Goal: Task Accomplishment & Management: Manage account settings

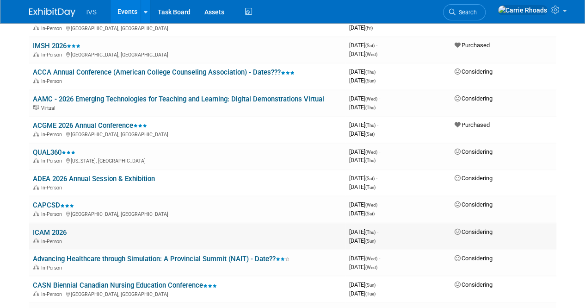
scroll to position [602, 0]
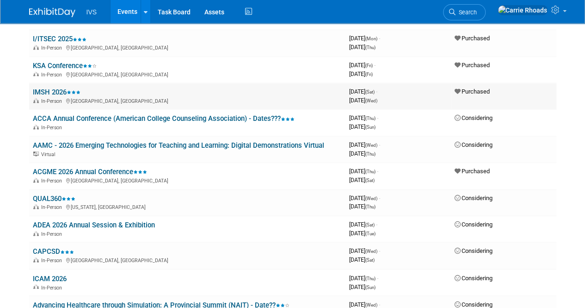
click at [59, 92] on link "IMSH 2026" at bounding box center [57, 92] width 48 height 8
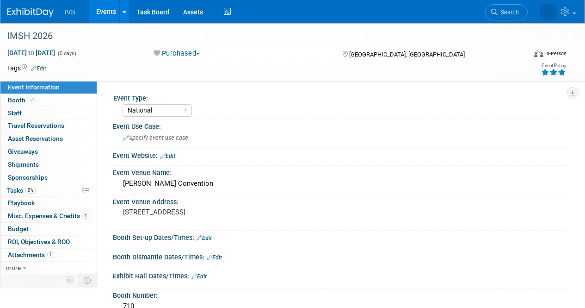
select select "National"
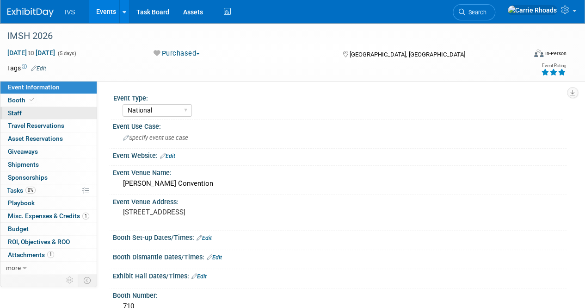
click at [16, 113] on span "Staff 0" at bounding box center [15, 112] width 14 height 7
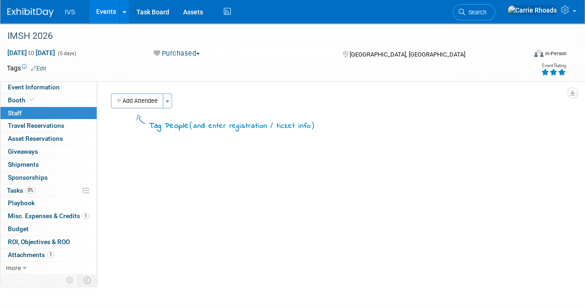
click at [23, 115] on link "0 Staff 0" at bounding box center [48, 113] width 96 height 12
click at [131, 100] on button "Add Attendee" at bounding box center [137, 100] width 52 height 15
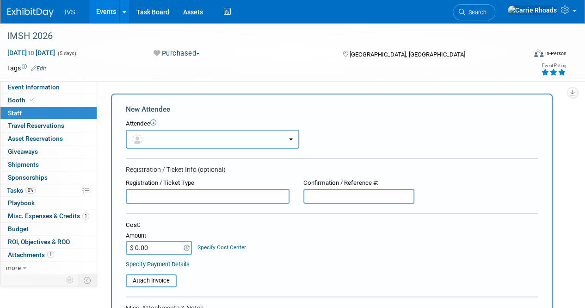
click at [176, 136] on button "button" at bounding box center [213, 139] width 174 height 19
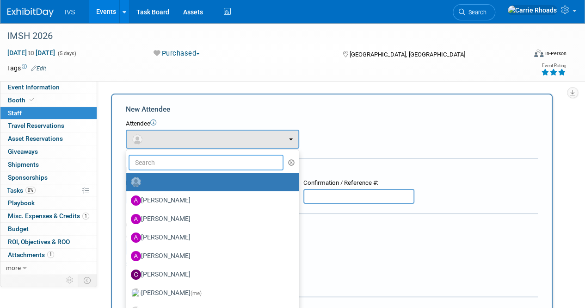
click at [178, 159] on input "text" at bounding box center [206, 163] width 155 height 16
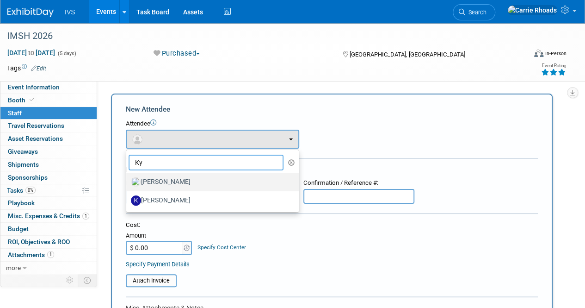
type input "Ky"
click at [169, 184] on label "Kyle Shelstad" at bounding box center [210, 181] width 159 height 15
click at [128, 184] on input "Kyle Shelstad" at bounding box center [125, 181] width 6 height 6
select select "8d35405c-9676-4957-8657-933479fb1e45"
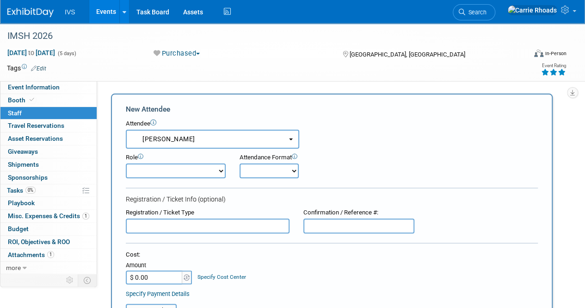
click at [222, 175] on select "Demonstrator Host Planner Presenter Sales Representative Set-up/Dismantle Crew …" at bounding box center [176, 170] width 100 height 15
click at [385, 174] on div "Role Demonstrator Host Planner Presenter Sales Representative" at bounding box center [332, 164] width 426 height 30
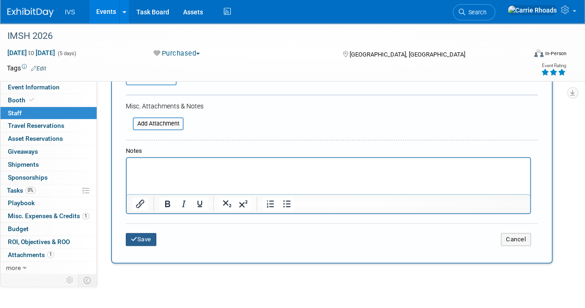
click at [151, 243] on button "Save" at bounding box center [141, 239] width 31 height 13
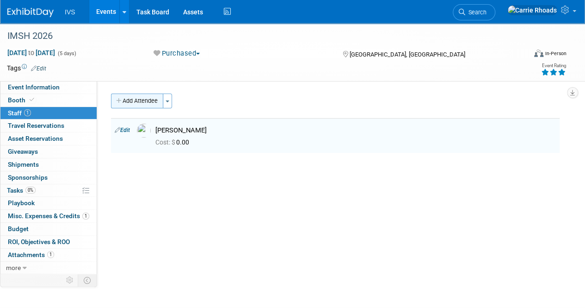
click at [137, 102] on button "Add Attendee" at bounding box center [137, 100] width 52 height 15
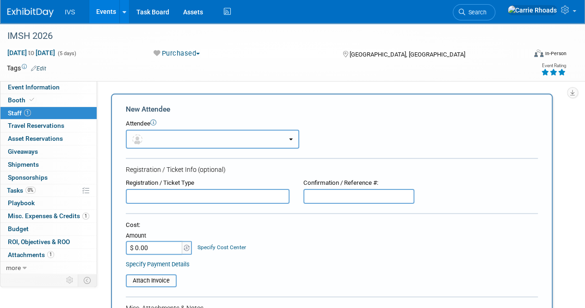
click at [147, 137] on button "button" at bounding box center [213, 139] width 174 height 19
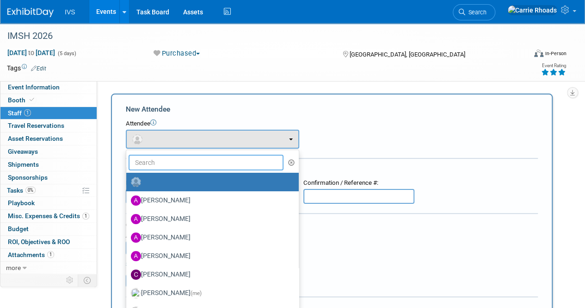
click at [156, 163] on input "text" at bounding box center [206, 163] width 155 height 16
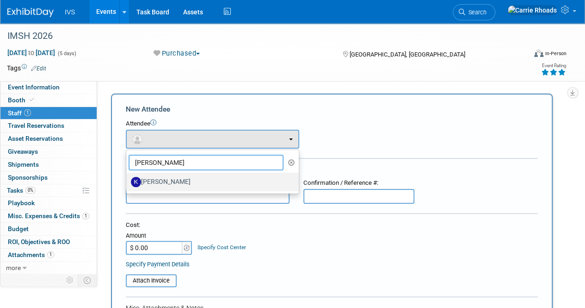
type input "Kate"
click at [158, 177] on label "Kate Wroblewski" at bounding box center [210, 181] width 159 height 15
click at [128, 178] on input "Kate Wroblewski" at bounding box center [125, 181] width 6 height 6
select select "4b6333fa-92bb-4106-9261-1d690007f36d"
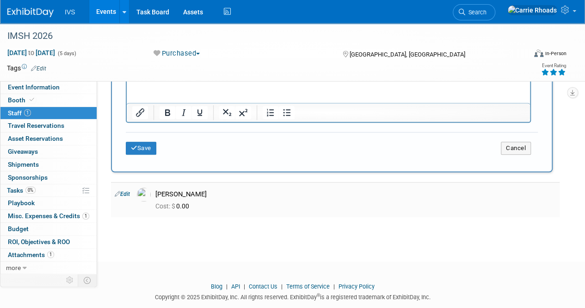
scroll to position [324, 0]
click at [146, 148] on button "Save" at bounding box center [141, 146] width 31 height 13
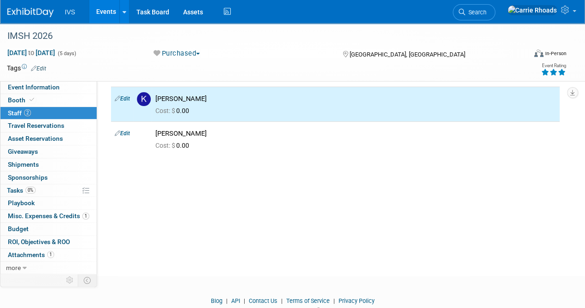
scroll to position [0, 0]
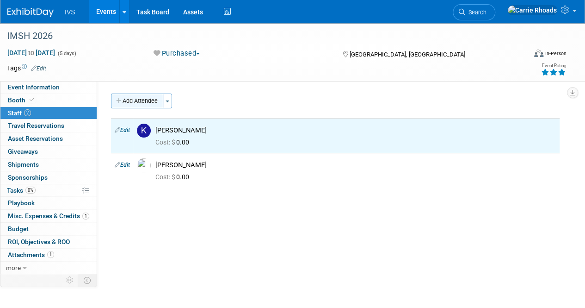
click at [135, 99] on button "Add Attendee" at bounding box center [137, 100] width 52 height 15
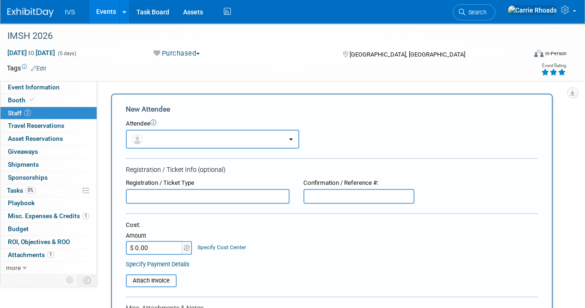
click at [174, 137] on button "button" at bounding box center [213, 139] width 174 height 19
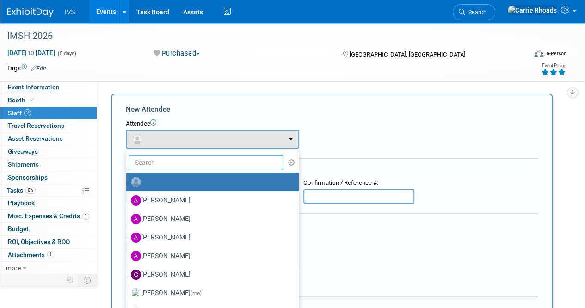
click at [173, 161] on input "text" at bounding box center [206, 163] width 155 height 16
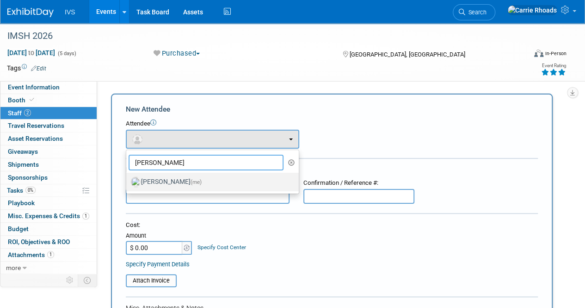
type input "Carri"
click at [157, 180] on label "Carrie Rhoads (me)" at bounding box center [210, 181] width 159 height 15
click at [128, 180] on input "Carrie Rhoads (me)" at bounding box center [125, 181] width 6 height 6
select select "5b2fb08f-64b8-4437-9630-b83e86b7043e"
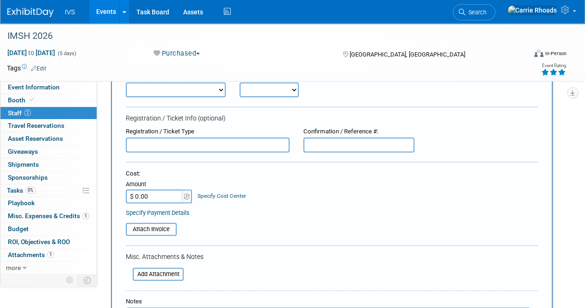
scroll to position [185, 0]
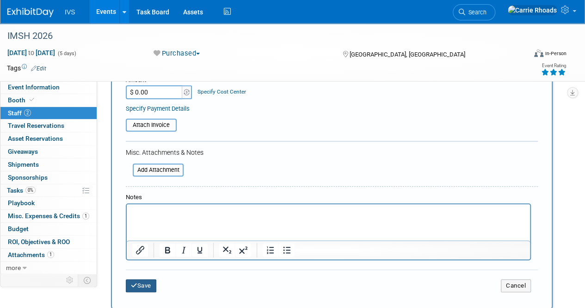
click at [142, 283] on button "Save" at bounding box center [141, 285] width 31 height 13
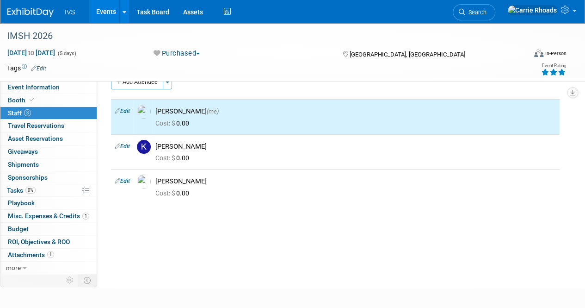
scroll to position [0, 0]
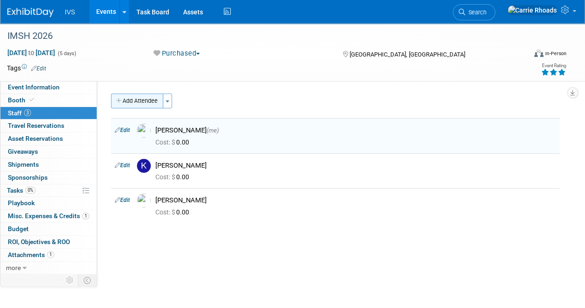
click at [145, 96] on button "Add Attendee" at bounding box center [137, 100] width 52 height 15
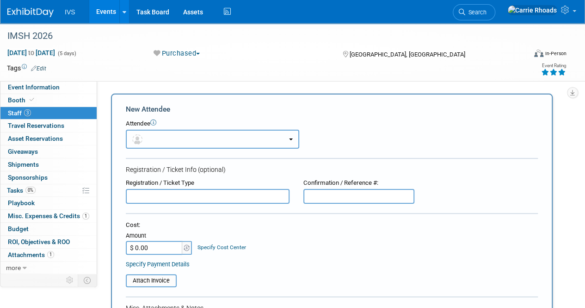
click at [190, 140] on button "button" at bounding box center [213, 139] width 174 height 19
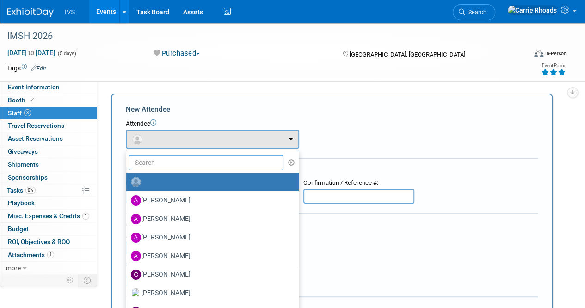
click at [180, 160] on input "text" at bounding box center [206, 163] width 155 height 16
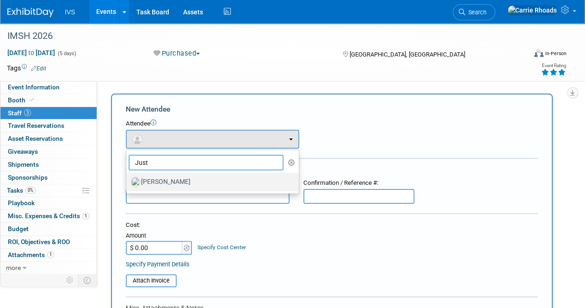
type input "Just"
click at [178, 185] on label "Justin Sherman" at bounding box center [210, 181] width 159 height 15
click at [128, 184] on input "Justin Sherman" at bounding box center [125, 181] width 6 height 6
select select "343f7791-0f2c-4698-ad65-411d6a87f94e"
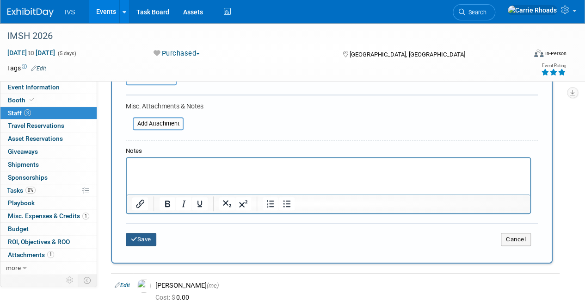
click at [145, 237] on button "Save" at bounding box center [141, 239] width 31 height 13
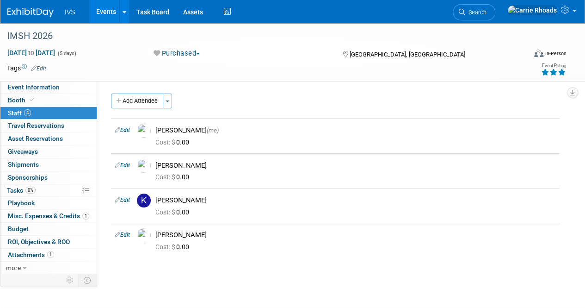
click at [47, 300] on body "IVS Events Add Event Bulk Upload Events Shareable Event Boards Recently Viewed …" at bounding box center [292, 154] width 585 height 308
click at [142, 102] on button "Add Attendee" at bounding box center [137, 100] width 52 height 15
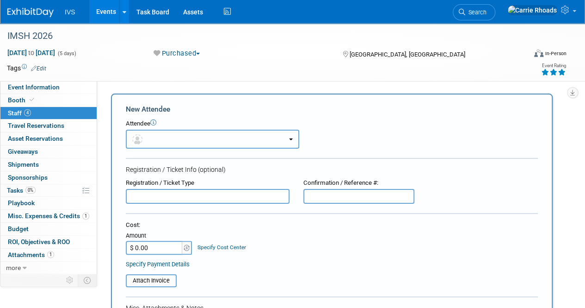
click at [178, 140] on button "button" at bounding box center [213, 139] width 174 height 19
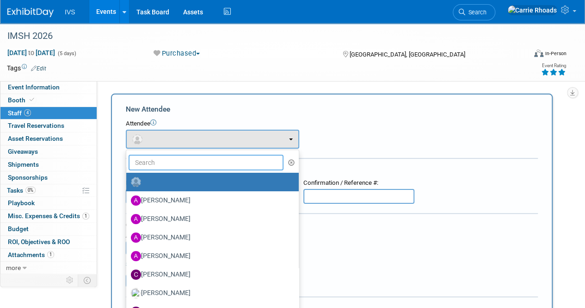
click at [173, 162] on input "text" at bounding box center [206, 163] width 155 height 16
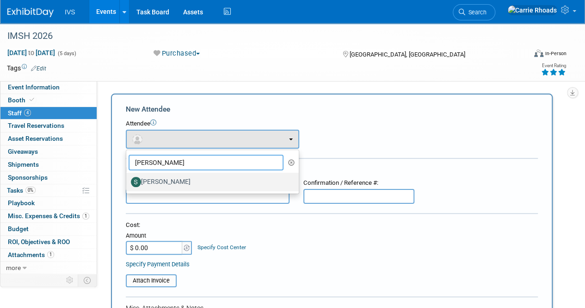
type input "Steve"
click at [164, 181] on label "Steve Jacobson" at bounding box center [210, 181] width 159 height 15
click at [128, 181] on input "Steve Jacobson" at bounding box center [125, 181] width 6 height 6
select select "7084968e-1f48-46fa-aba2-ac59f864b682"
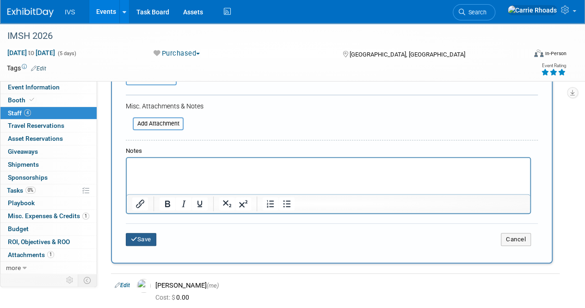
click at [153, 236] on button "Save" at bounding box center [141, 239] width 31 height 13
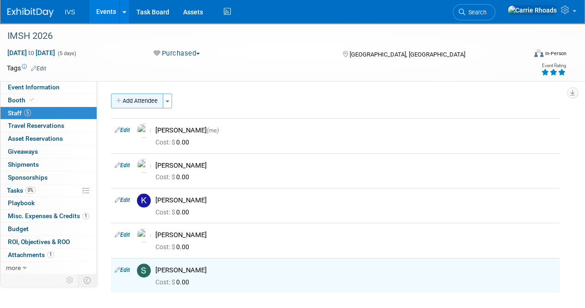
click at [131, 101] on button "Add Attendee" at bounding box center [137, 100] width 52 height 15
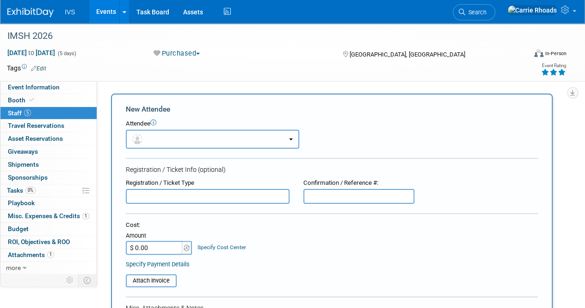
click at [158, 133] on button "button" at bounding box center [213, 139] width 174 height 19
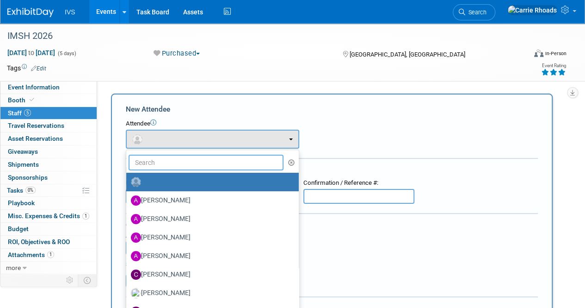
click at [160, 157] on input "text" at bounding box center [206, 163] width 155 height 16
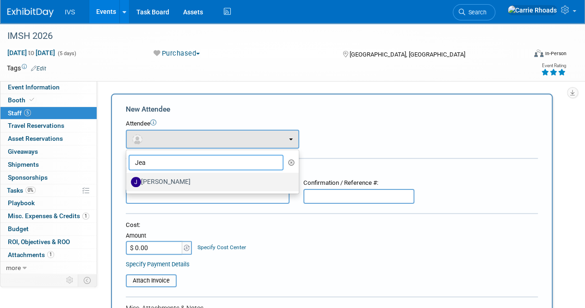
type input "Jea"
click at [162, 182] on label "Jeanette Lee" at bounding box center [210, 181] width 159 height 15
click at [128, 182] on input "Jeanette Lee" at bounding box center [125, 181] width 6 height 6
select select "bd20ca53-3382-4b6b-befa-39393eb0d8bb"
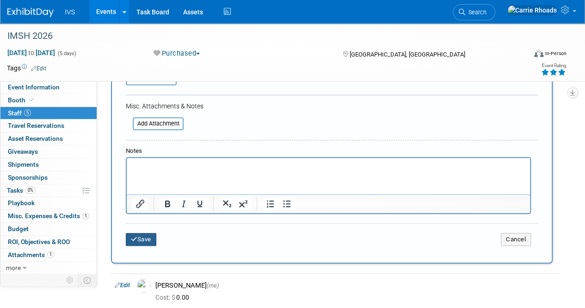
click at [149, 237] on button "Save" at bounding box center [141, 239] width 31 height 13
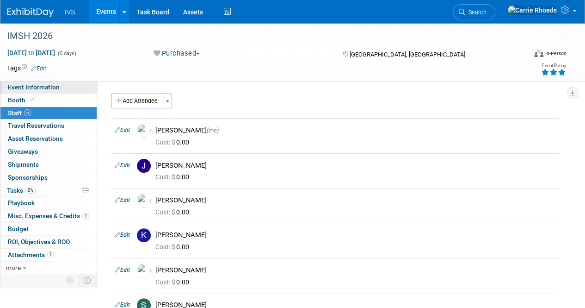
click at [36, 85] on span "Event Information" at bounding box center [34, 86] width 52 height 7
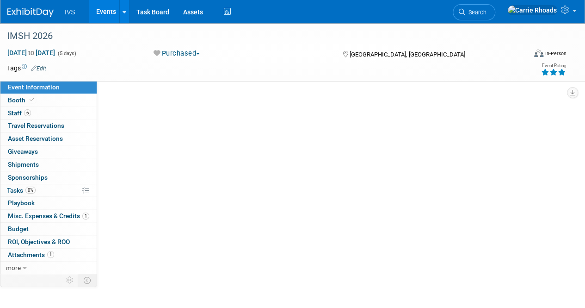
select select "National"
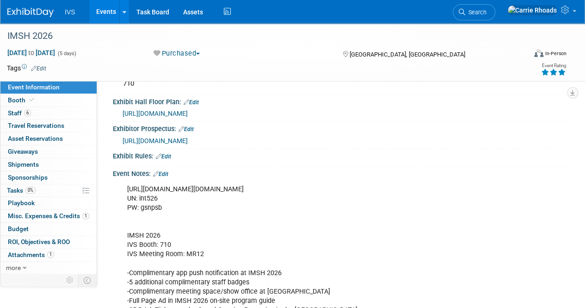
scroll to position [231, 0]
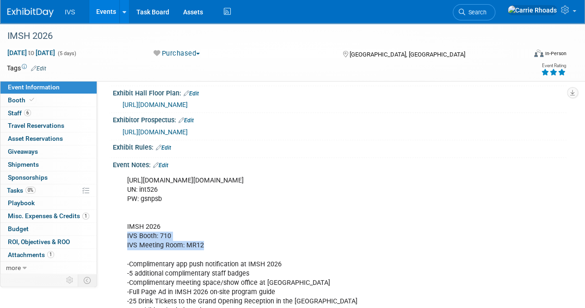
drag, startPoint x: 212, startPoint y: 246, endPoint x: 124, endPoint y: 235, distance: 89.1
click at [124, 235] on div "https://ssh.expoplanner.com/index.cfm?do=exhibCenter.main&event_id=25&exhib_id=…" at bounding box center [299, 250] width 356 height 158
click at [247, 233] on div "https://ssh.expoplanner.com/index.cfm?do=exhibCenter.main&event_id=25&exhib_id=…" at bounding box center [299, 250] width 356 height 158
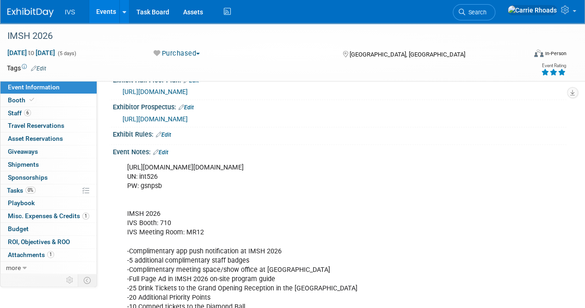
scroll to position [324, 0]
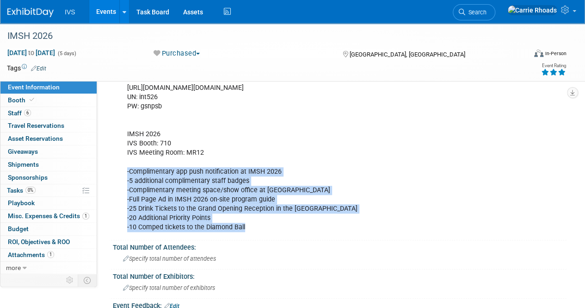
drag, startPoint x: 252, startPoint y: 227, endPoint x: 121, endPoint y: 167, distance: 143.9
click at [121, 167] on div "https://ssh.expoplanner.com/index.cfm?do=exhibCenter.main&event_id=25&exhib_id=…" at bounding box center [299, 158] width 356 height 158
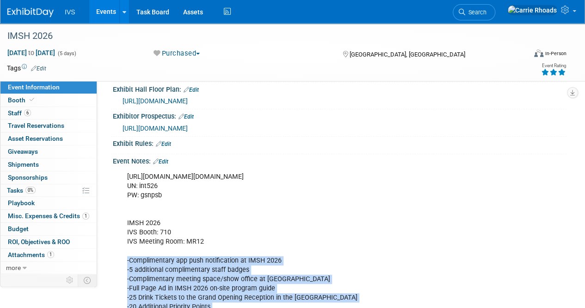
scroll to position [185, 0]
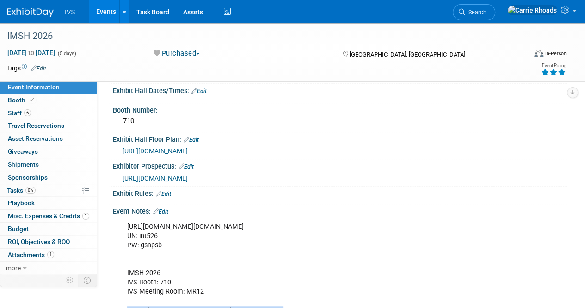
click at [167, 208] on link "Edit" at bounding box center [160, 211] width 15 height 6
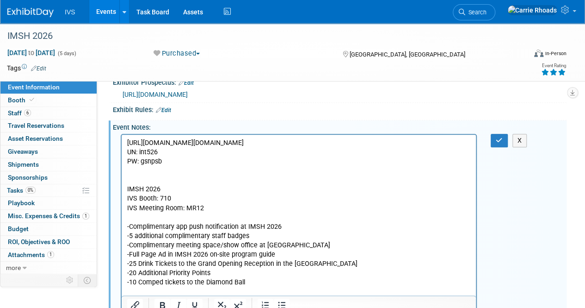
scroll to position [324, 0]
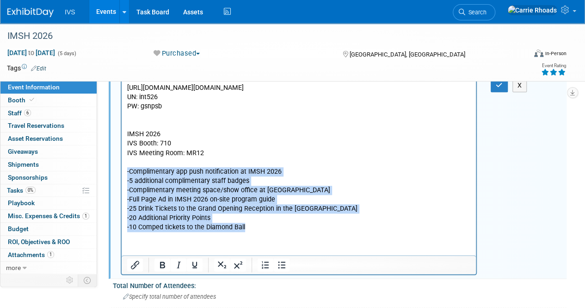
drag, startPoint x: 259, startPoint y: 225, endPoint x: 242, endPoint y: 249, distance: 29.2
click at [122, 170] on html "https://ssh.expoplanner.com/index.cfm?do=exhibCenter.main&event_id=25&exhib_id=…" at bounding box center [299, 155] width 354 height 152
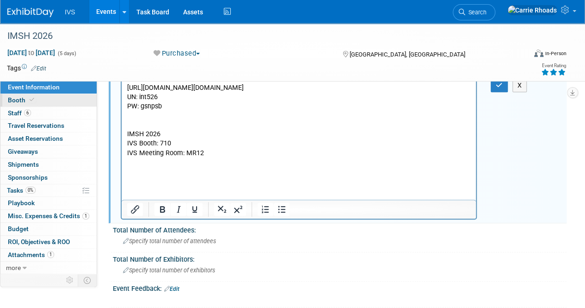
click at [16, 98] on span "Booth" at bounding box center [22, 99] width 28 height 7
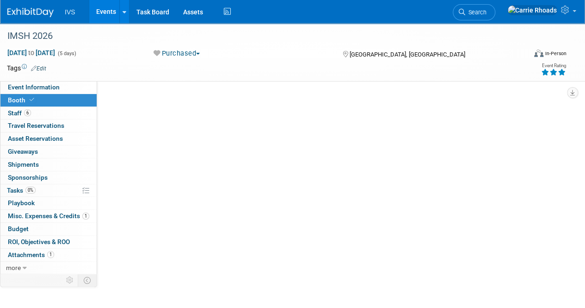
scroll to position [0, 0]
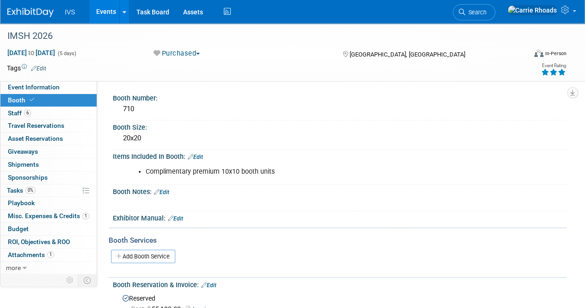
click at [169, 192] on link "Edit" at bounding box center [161, 192] width 15 height 6
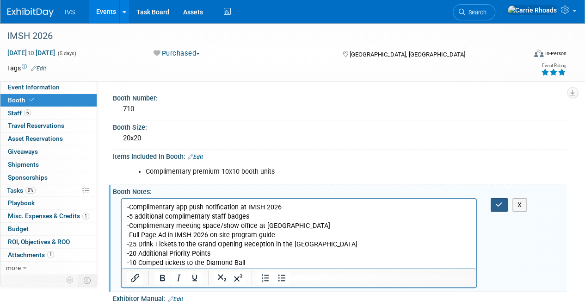
click at [495, 206] on button "button" at bounding box center [499, 204] width 17 height 13
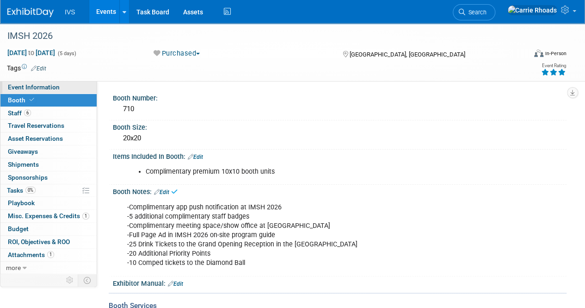
click at [25, 89] on span "Event Information" at bounding box center [34, 86] width 52 height 7
select select "National"
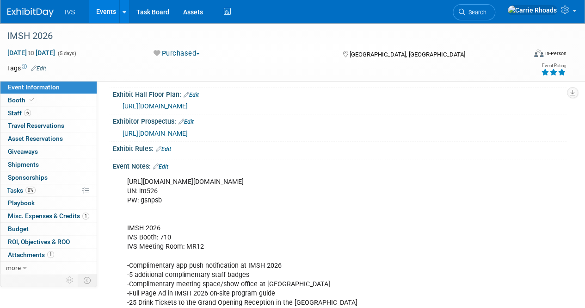
scroll to position [278, 0]
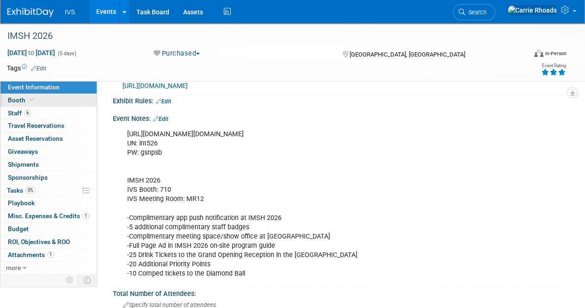
click at [18, 97] on span "Booth" at bounding box center [22, 99] width 28 height 7
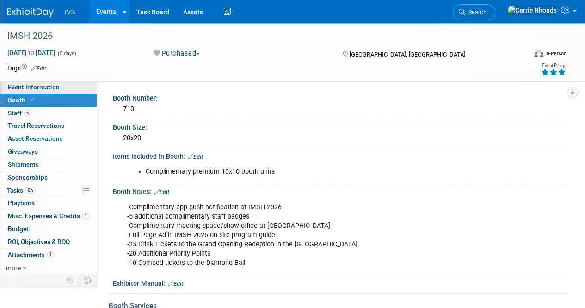
click at [30, 87] on span "Event Information" at bounding box center [34, 86] width 52 height 7
select select "National"
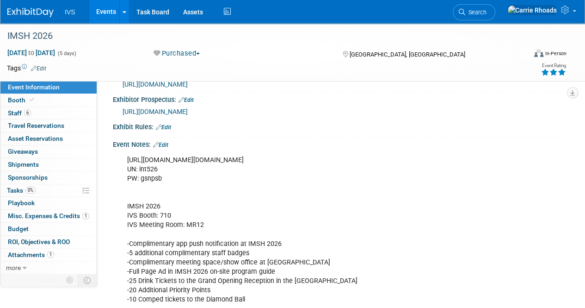
scroll to position [278, 0]
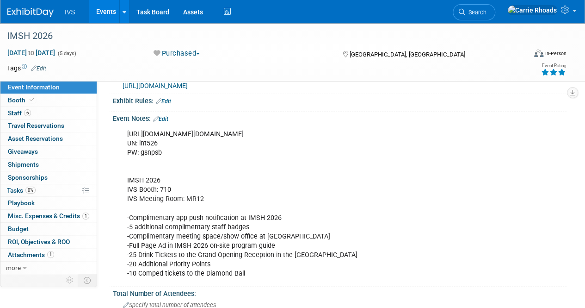
click at [167, 117] on link "Edit" at bounding box center [160, 119] width 15 height 6
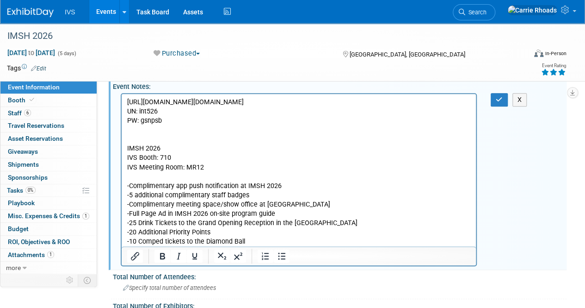
scroll to position [324, 0]
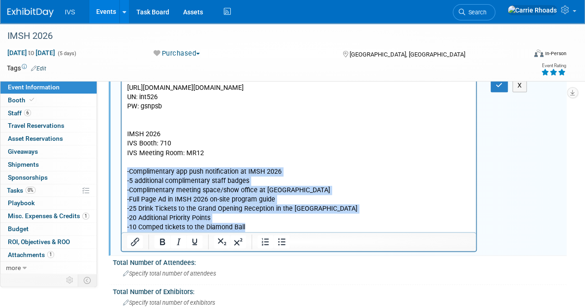
drag, startPoint x: 256, startPoint y: 223, endPoint x: 113, endPoint y: 168, distance: 153.2
click at [122, 168] on html "https://ssh.expoplanner.com/index.cfm?do=exhibCenter.main&event_id=25&exhib_id=…" at bounding box center [299, 155] width 354 height 152
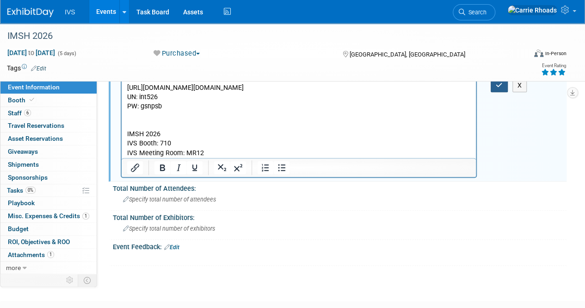
click at [505, 86] on button "button" at bounding box center [499, 85] width 17 height 13
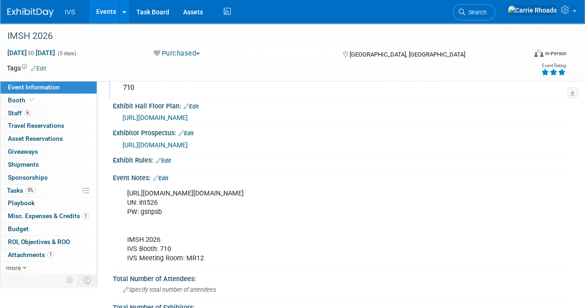
scroll to position [231, 0]
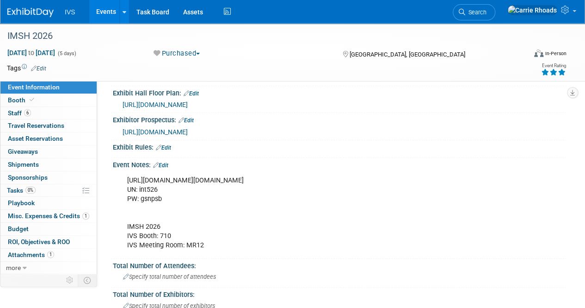
click at [162, 162] on link "Edit" at bounding box center [160, 165] width 15 height 6
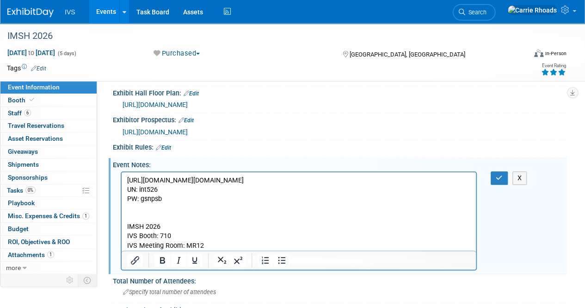
scroll to position [0, 0]
drag, startPoint x: 179, startPoint y: 225, endPoint x: 237, endPoint y: 388, distance: 173.0
click at [122, 218] on html "https://ssh.expoplanner.com/index.cfm?do=exhibCenter.main&event_id=25&exhib_id=…" at bounding box center [299, 211] width 354 height 78
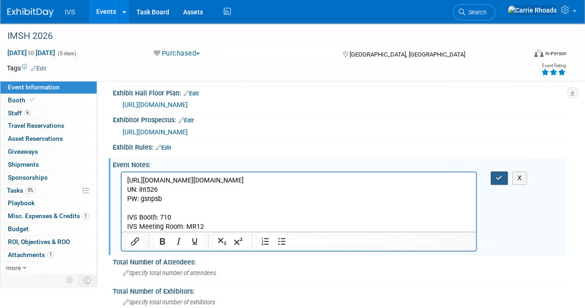
click at [503, 175] on button "button" at bounding box center [499, 177] width 17 height 13
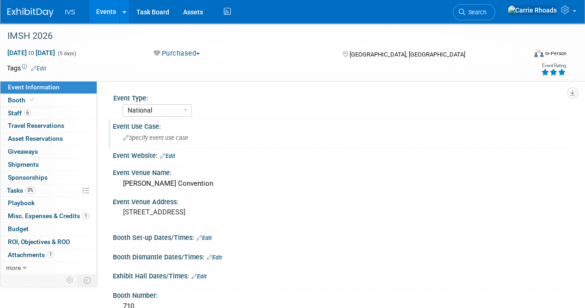
click at [157, 137] on span "Specify event use case" at bounding box center [155, 137] width 65 height 7
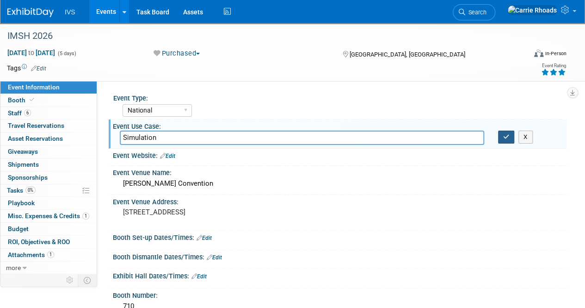
type input "Simulation"
click at [507, 135] on icon "button" at bounding box center [506, 137] width 6 height 6
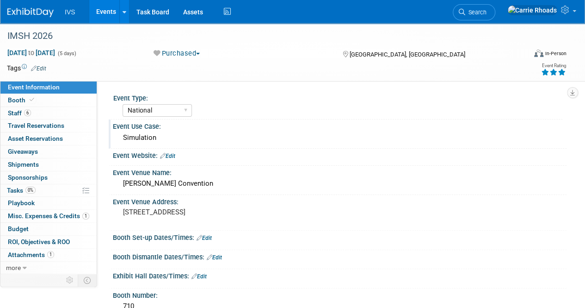
click at [169, 158] on link "Edit" at bounding box center [167, 156] width 15 height 6
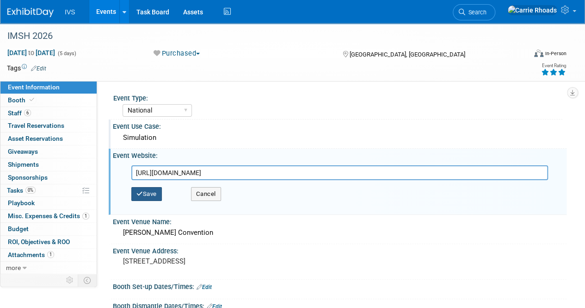
type input "https://imsh2026.org/"
click at [150, 195] on button "Save" at bounding box center [146, 194] width 31 height 14
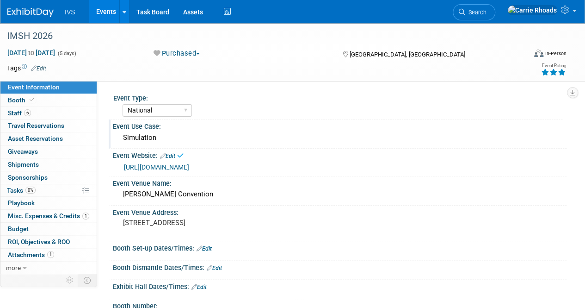
click at [194, 165] on div "https://imsh2026.org/" at bounding box center [342, 167] width 436 height 11
click at [178, 155] on div "Event Website: Edit" at bounding box center [340, 155] width 454 height 12
click at [172, 157] on link "Edit" at bounding box center [167, 156] width 15 height 6
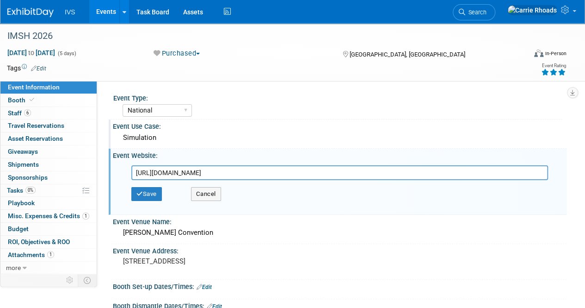
click at [213, 169] on input "https://imsh2026.org/" at bounding box center [339, 172] width 417 height 15
type input "https://imsh2026.org"
click at [146, 190] on button "Save" at bounding box center [146, 194] width 31 height 14
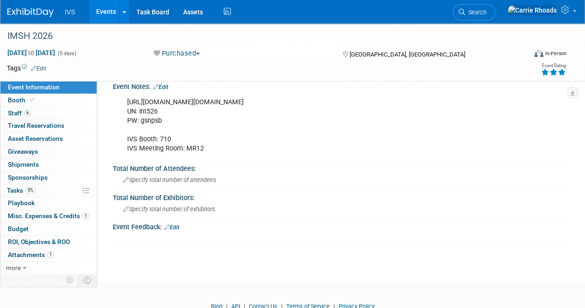
scroll to position [324, 0]
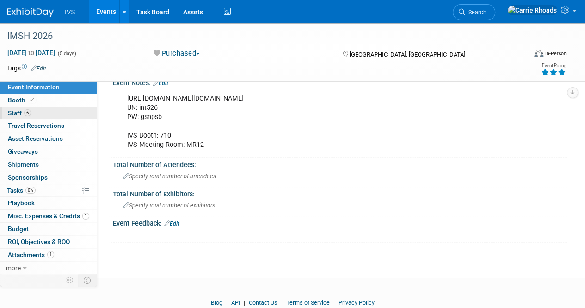
click at [14, 112] on span "Staff 6" at bounding box center [19, 112] width 23 height 7
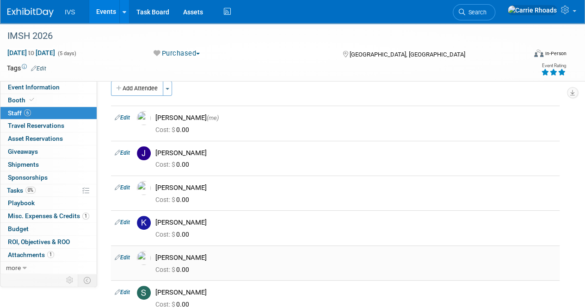
scroll to position [0, 0]
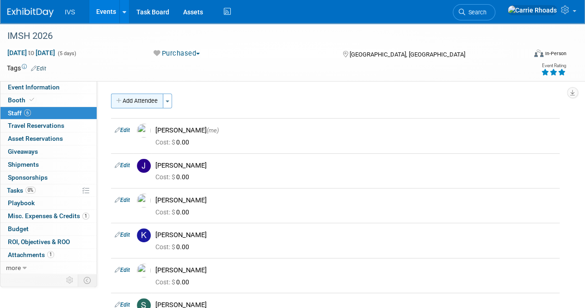
click at [145, 99] on button "Add Attendee" at bounding box center [137, 100] width 52 height 15
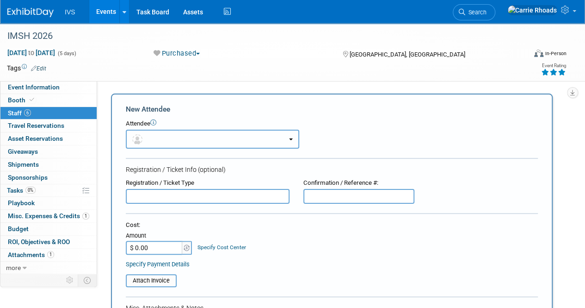
click at [206, 138] on button "button" at bounding box center [213, 139] width 174 height 19
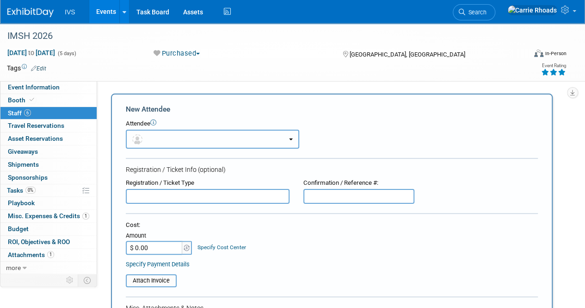
click at [199, 130] on button "button" at bounding box center [213, 139] width 174 height 19
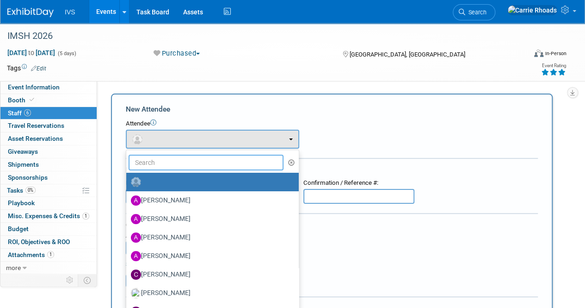
click at [193, 160] on input "text" at bounding box center [206, 163] width 155 height 16
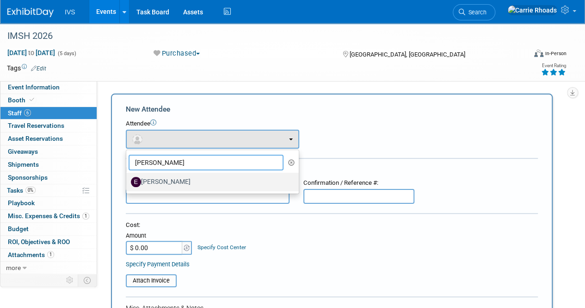
type input "Eli"
click at [156, 184] on label "Eli Lipasti" at bounding box center [210, 181] width 159 height 15
click at [128, 184] on input "Eli Lipasti" at bounding box center [125, 181] width 6 height 6
select select "1f2b058f-c5fe-47c2-bf7c-4ad3ba9088f6"
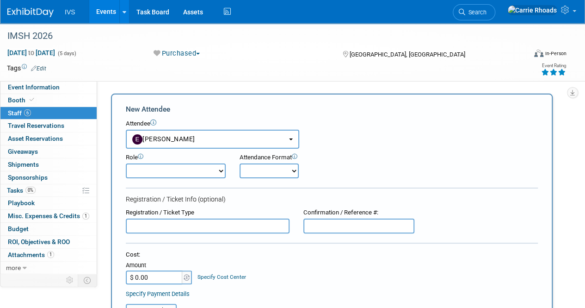
scroll to position [185, 0]
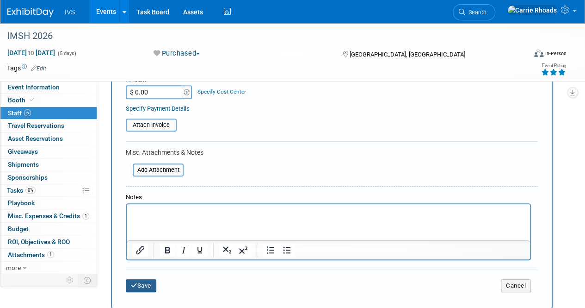
click at [145, 284] on button "Save" at bounding box center [141, 285] width 31 height 13
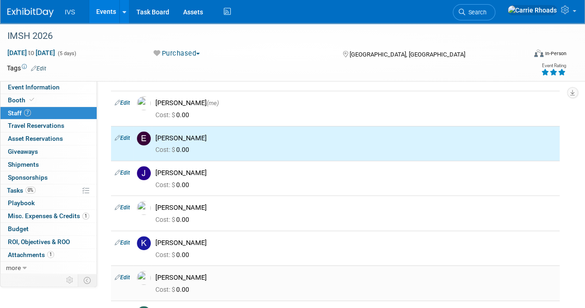
scroll to position [0, 0]
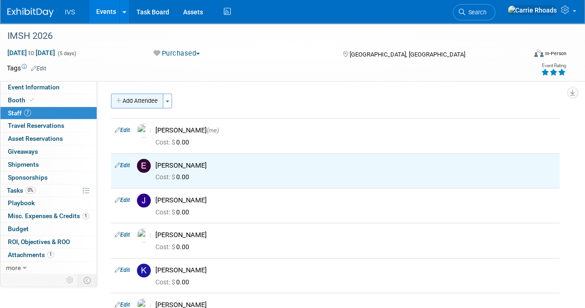
click at [125, 101] on button "Add Attendee" at bounding box center [137, 100] width 52 height 15
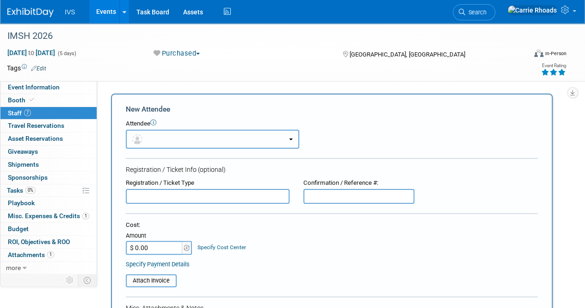
click at [196, 137] on button "button" at bounding box center [213, 139] width 174 height 19
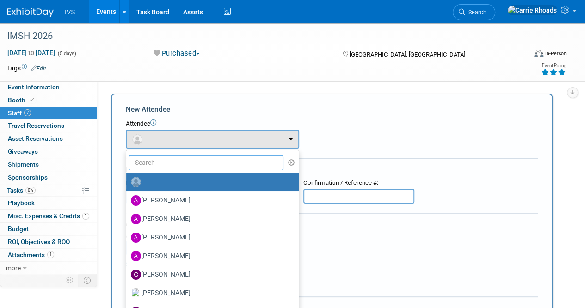
click at [193, 159] on input "text" at bounding box center [206, 163] width 155 height 16
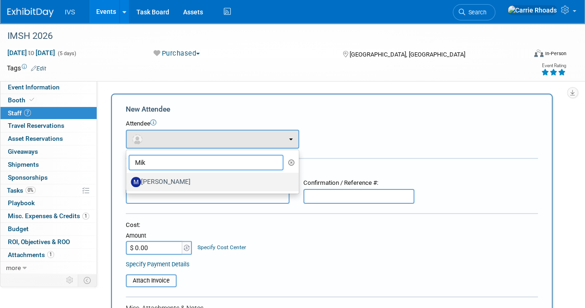
type input "Mik"
click at [177, 180] on label "Mike Anzalone" at bounding box center [210, 181] width 159 height 15
click at [128, 180] on input "Mike Anzalone" at bounding box center [125, 181] width 6 height 6
select select "1af8c1e7-2e98-40d4-8f53-3b2cfb358360"
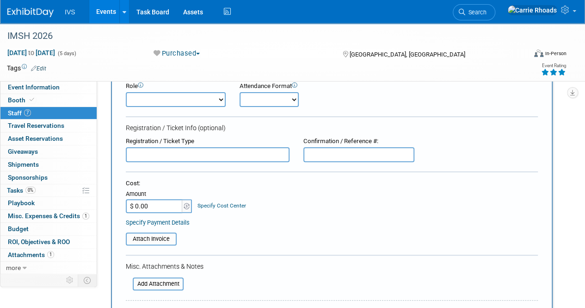
scroll to position [185, 0]
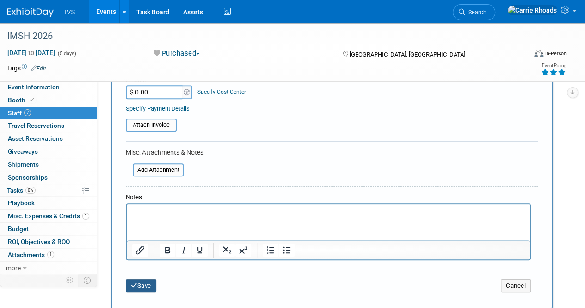
click at [146, 286] on button "Save" at bounding box center [141, 285] width 31 height 13
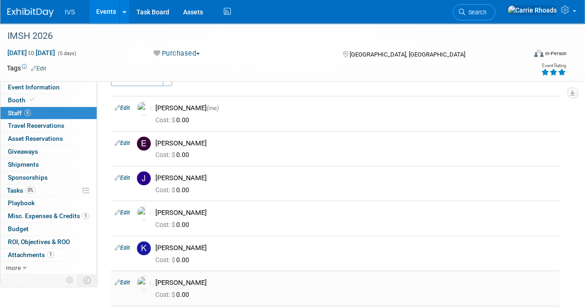
scroll to position [0, 0]
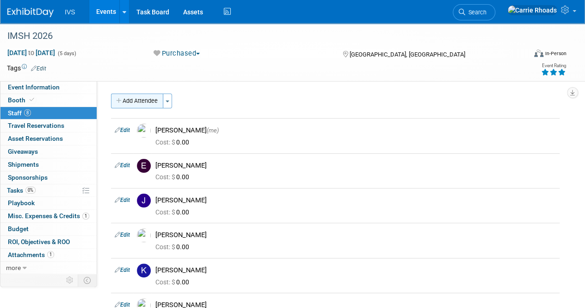
click at [148, 98] on button "Add Attendee" at bounding box center [137, 100] width 52 height 15
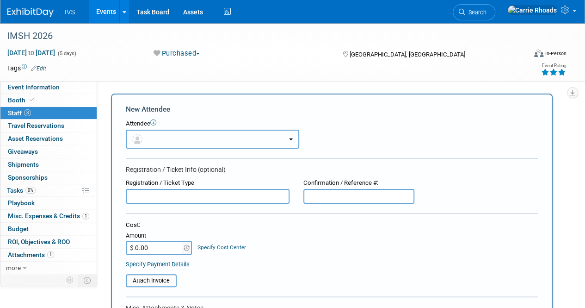
click at [178, 137] on button "button" at bounding box center [213, 139] width 174 height 19
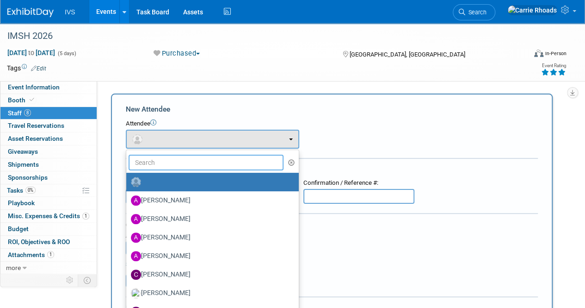
click at [180, 158] on input "text" at bounding box center [206, 163] width 155 height 16
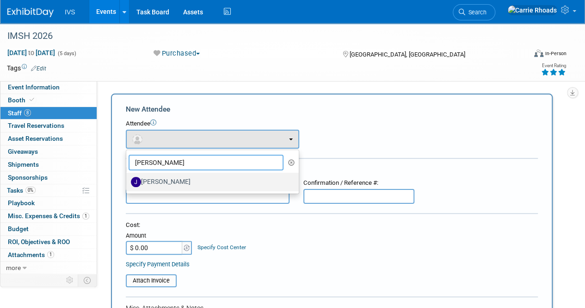
type input "Joe"
click at [165, 178] on label "Joe Gibbs" at bounding box center [210, 181] width 159 height 15
click at [128, 178] on input "Joe Gibbs" at bounding box center [125, 181] width 6 height 6
select select "5c553fda-c1a5-4852-940b-37a241e04a1f"
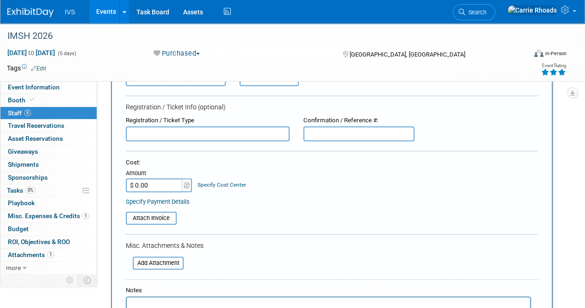
scroll to position [231, 0]
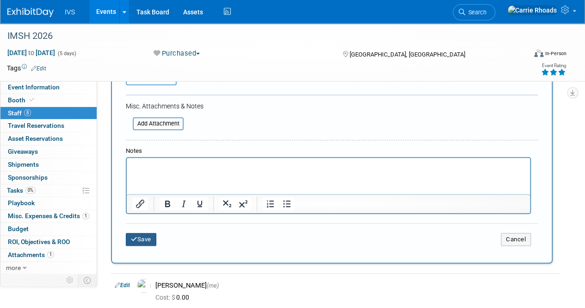
click at [145, 238] on button "Save" at bounding box center [141, 239] width 31 height 13
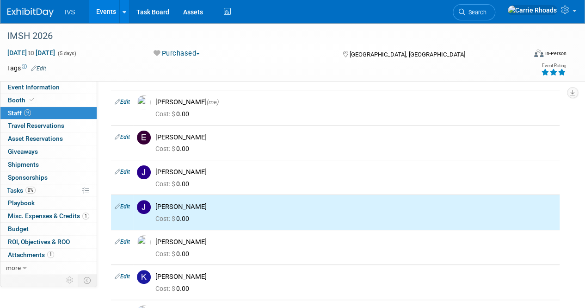
scroll to position [0, 0]
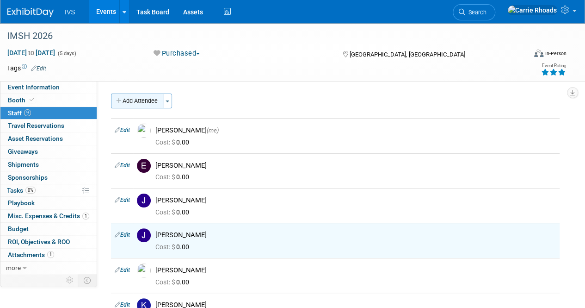
click at [146, 101] on button "Add Attendee" at bounding box center [137, 100] width 52 height 15
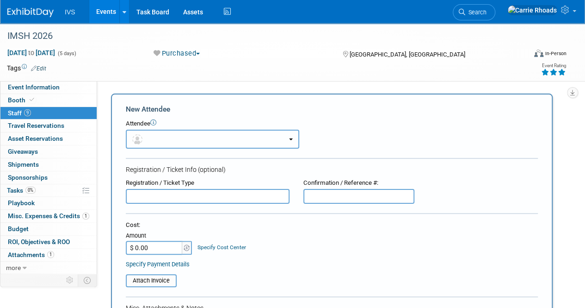
click at [183, 137] on button "button" at bounding box center [213, 139] width 174 height 19
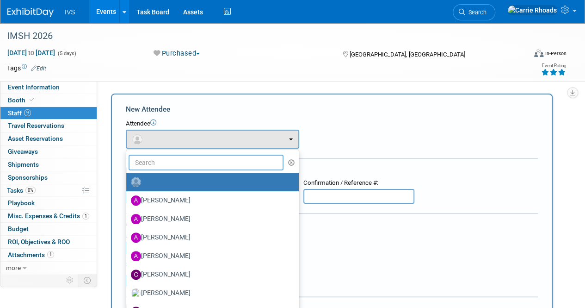
click at [175, 164] on input "text" at bounding box center [206, 163] width 155 height 16
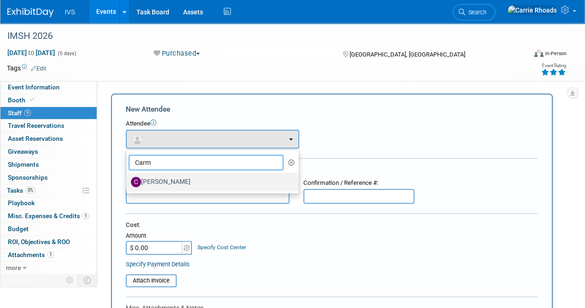
type input "Carm"
click at [162, 180] on label "Carmen Haak" at bounding box center [210, 181] width 159 height 15
click at [128, 180] on input "Carmen Haak" at bounding box center [125, 181] width 6 height 6
select select "d0c9ca40-bf40-4771-a855-c235d0fd1715"
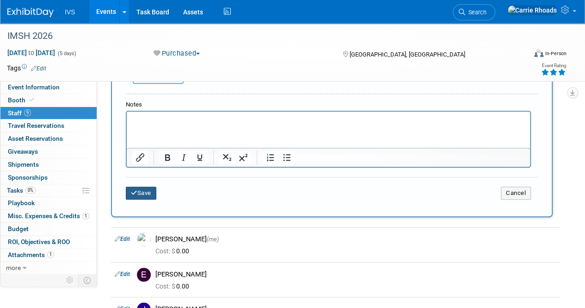
click at [142, 195] on button "Save" at bounding box center [141, 192] width 31 height 13
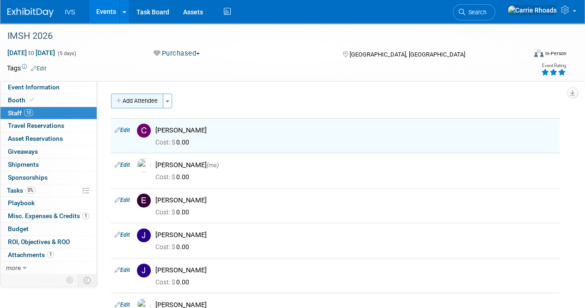
click at [138, 98] on button "Add Attendee" at bounding box center [137, 100] width 52 height 15
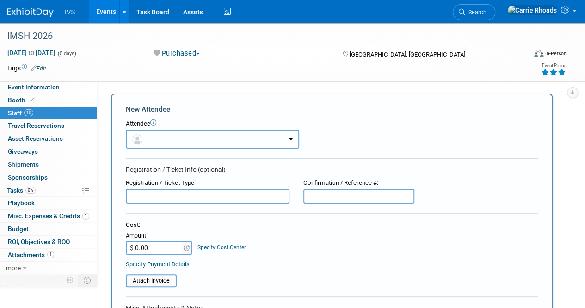
click at [168, 139] on button "button" at bounding box center [213, 139] width 174 height 19
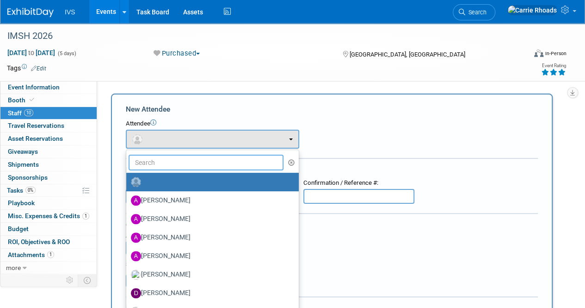
click at [168, 163] on input "text" at bounding box center [206, 163] width 155 height 16
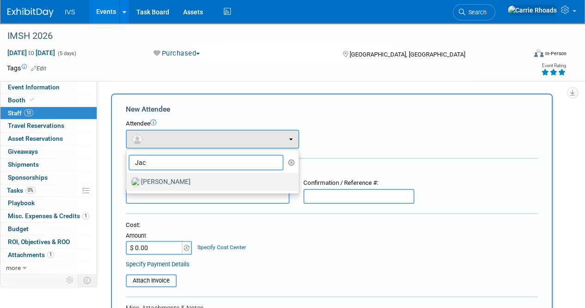
type input "Jac"
click at [157, 182] on label "Jacob Diaz" at bounding box center [210, 181] width 159 height 15
click at [128, 182] on input "Jacob Diaz" at bounding box center [125, 181] width 6 height 6
select select "d1529f1d-17f1-404f-b2ba-5b15782b1499"
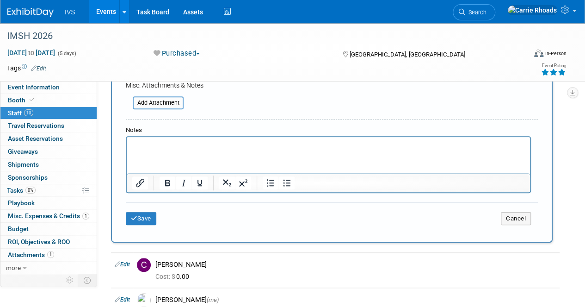
scroll to position [278, 0]
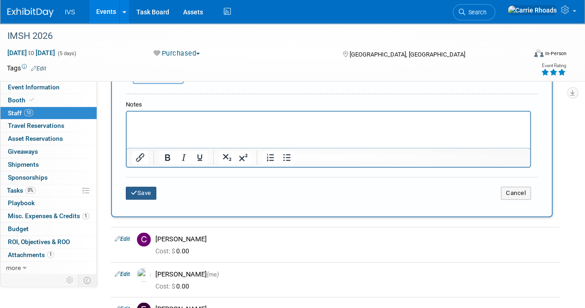
click at [147, 194] on button "Save" at bounding box center [141, 192] width 31 height 13
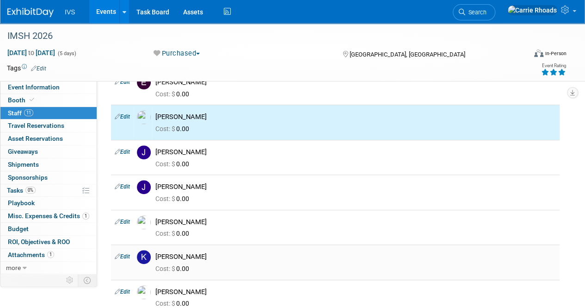
scroll to position [0, 0]
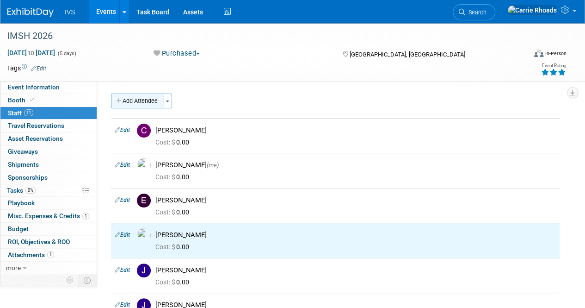
click at [134, 102] on button "Add Attendee" at bounding box center [137, 100] width 52 height 15
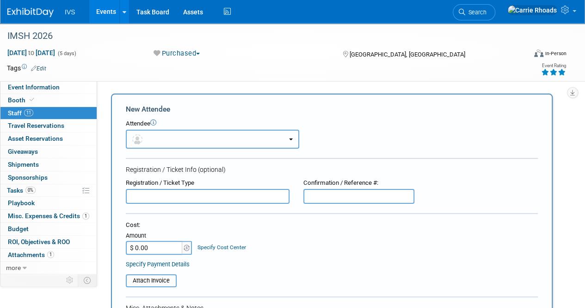
click at [159, 141] on button "button" at bounding box center [213, 139] width 174 height 19
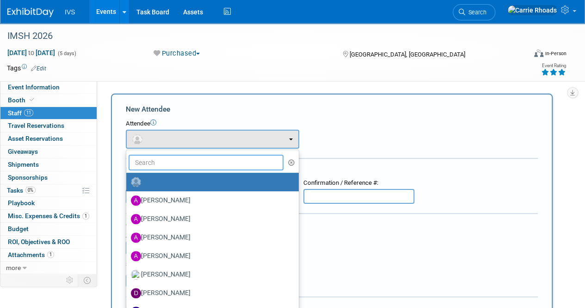
click at [150, 159] on input "text" at bounding box center [206, 163] width 155 height 16
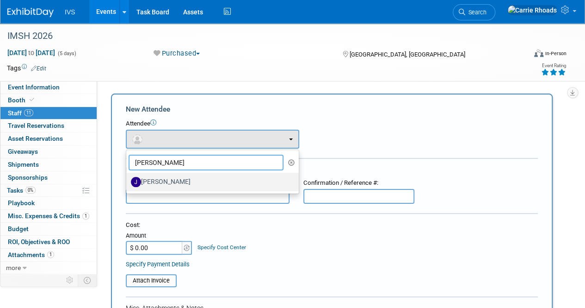
type input "John"
click at [155, 178] on label "John Fernandes" at bounding box center [210, 181] width 159 height 15
click at [128, 178] on input "John Fernandes" at bounding box center [125, 181] width 6 height 6
select select "a9b5e4b0-5e6a-4ea3-ac13-4cda0451ae7e"
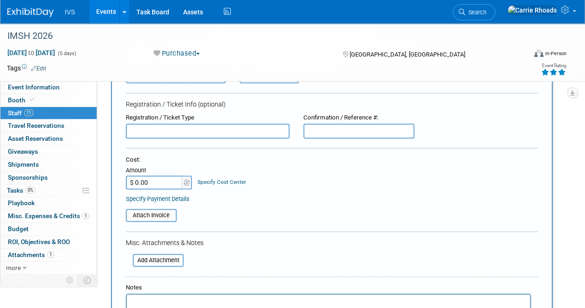
scroll to position [278, 0]
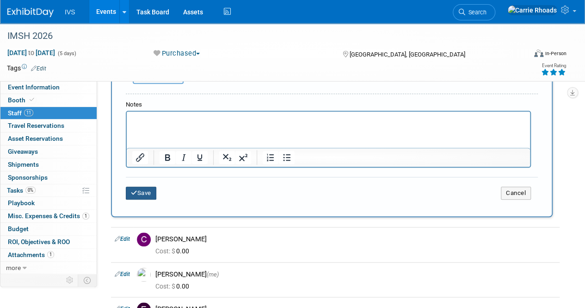
click at [142, 193] on button "Save" at bounding box center [141, 192] width 31 height 13
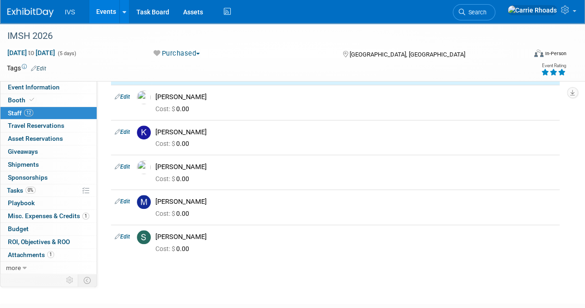
scroll to position [0, 0]
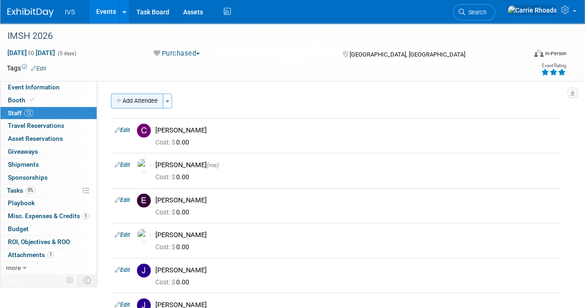
click at [141, 102] on button "Add Attendee" at bounding box center [137, 100] width 52 height 15
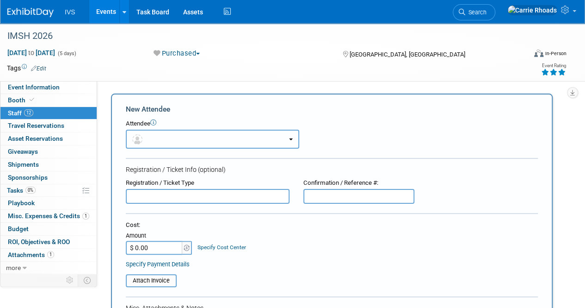
click at [163, 136] on button "button" at bounding box center [213, 139] width 174 height 19
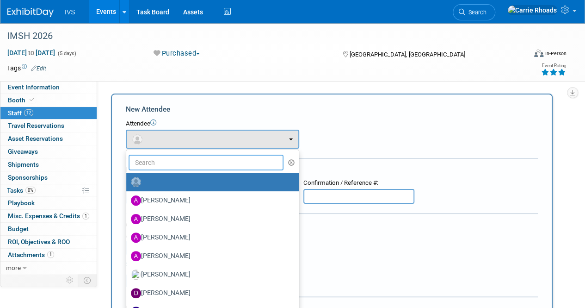
click at [167, 157] on input "text" at bounding box center [206, 163] width 155 height 16
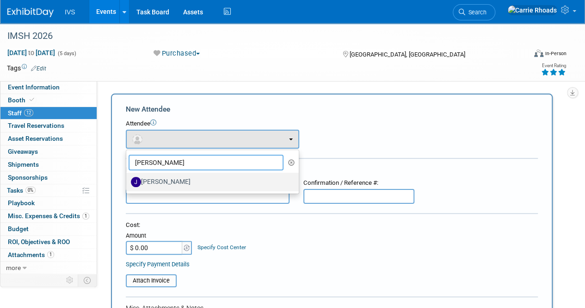
type input "Josh"
click at [172, 177] on label "Josh Riebe" at bounding box center [210, 181] width 159 height 15
click at [128, 178] on input "Josh Riebe" at bounding box center [125, 181] width 6 height 6
select select "620b24dc-c18c-4d11-8147-800af6b5a903"
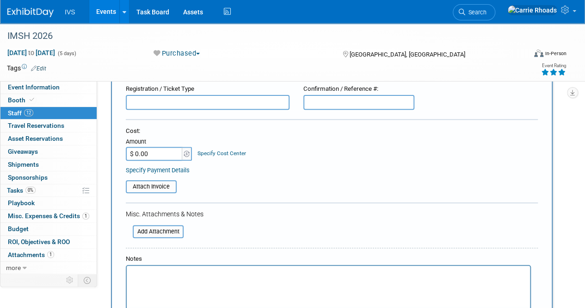
scroll to position [278, 0]
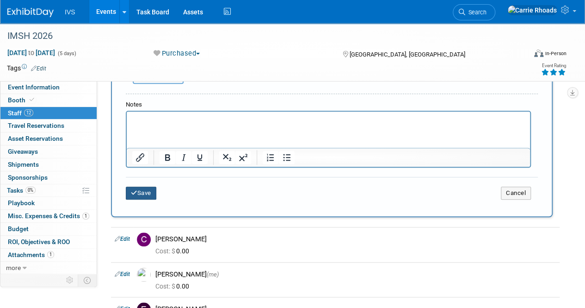
click at [143, 192] on button "Save" at bounding box center [141, 192] width 31 height 13
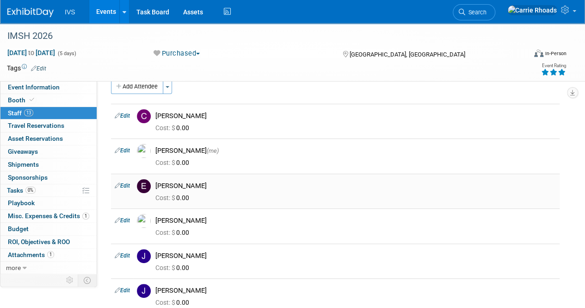
scroll to position [0, 0]
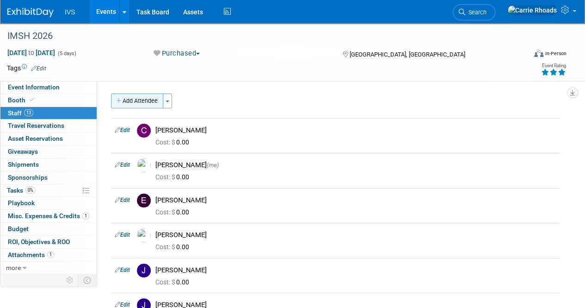
click at [152, 104] on button "Add Attendee" at bounding box center [137, 100] width 52 height 15
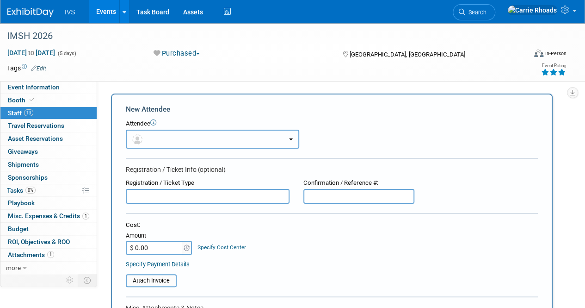
click at [200, 142] on button "button" at bounding box center [213, 139] width 174 height 19
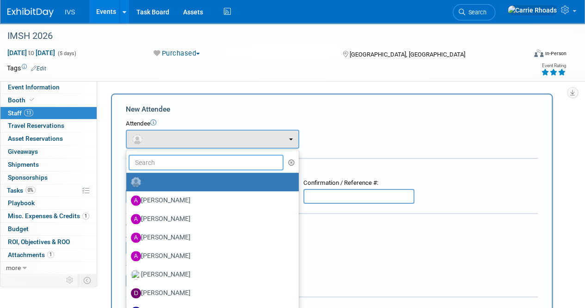
click at [198, 162] on input "text" at bounding box center [206, 163] width 155 height 16
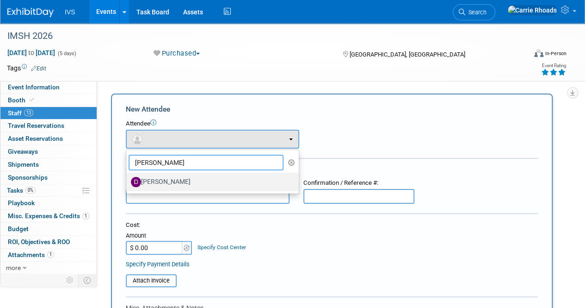
type input "Dani"
click at [162, 177] on label "Danielle Sluka" at bounding box center [210, 181] width 159 height 15
click at [128, 178] on input "Danielle Sluka" at bounding box center [125, 181] width 6 height 6
select select "d99a09d1-b27d-4ba5-b241-aac82010b0f1"
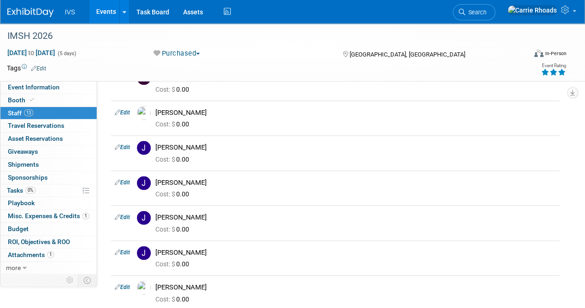
scroll to position [324, 0]
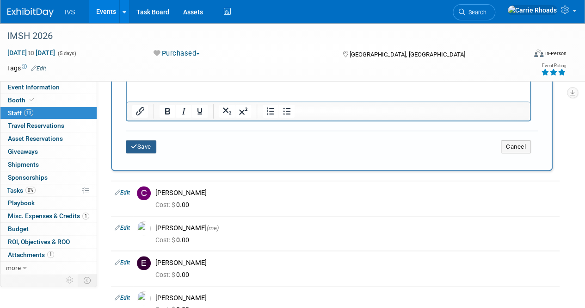
click at [143, 149] on button "Save" at bounding box center [141, 146] width 31 height 13
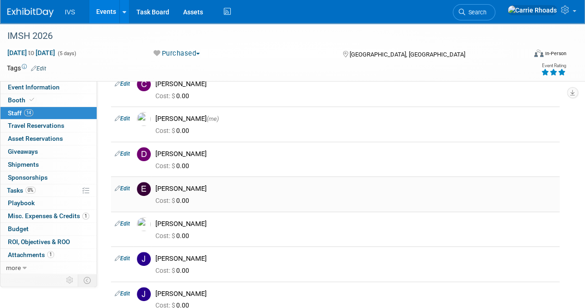
scroll to position [0, 0]
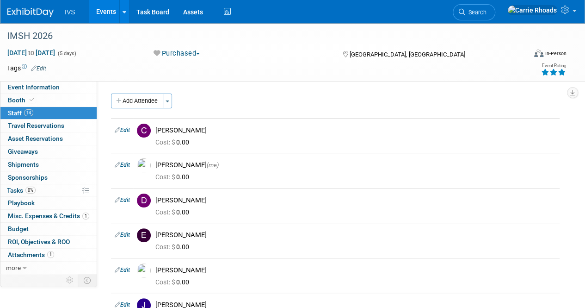
click at [32, 85] on span "Event Information" at bounding box center [34, 86] width 52 height 7
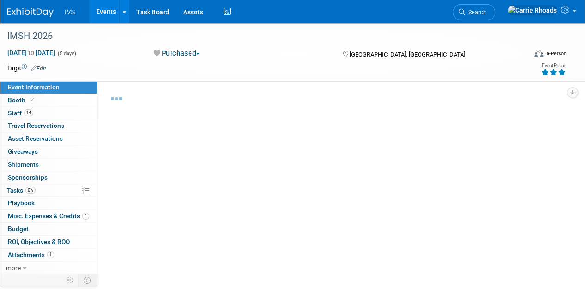
select select "National"
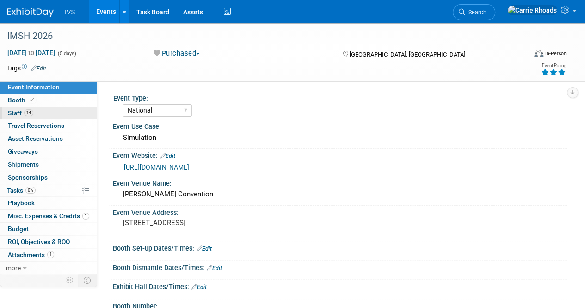
click at [19, 112] on span "Staff 14" at bounding box center [20, 112] width 25 height 7
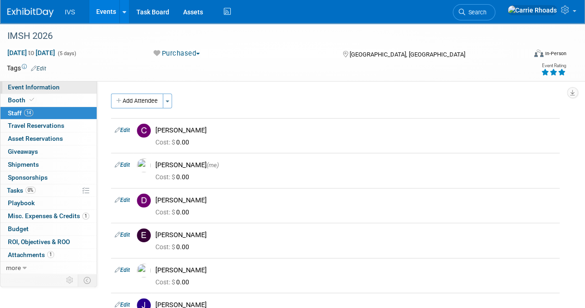
click at [43, 86] on span "Event Information" at bounding box center [34, 86] width 52 height 7
select select "National"
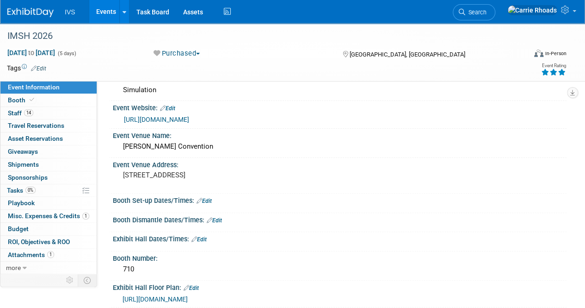
scroll to position [93, 0]
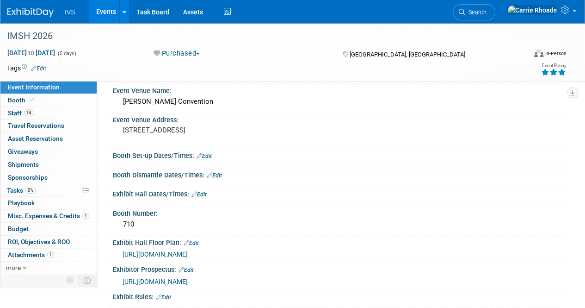
click at [35, 296] on div "Event Information Event Info Booth Booth 14 Staff 14 Staff 0 Travel Reservation…" at bounding box center [292, 202] width 585 height 543
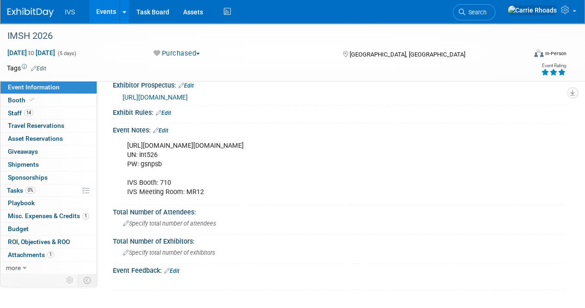
scroll to position [278, 0]
click at [55, 295] on div "IMSH 2026 Jan 10, 2026 to Jan 14, 2026 (5 days) Jan 10, 2026 to Jan 14, 2026 Pu…" at bounding box center [292, 26] width 585 height 562
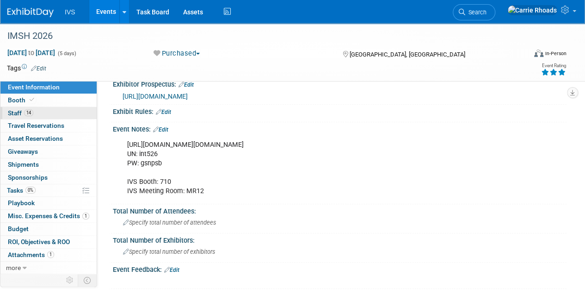
click at [21, 114] on span "Staff 14" at bounding box center [20, 112] width 25 height 7
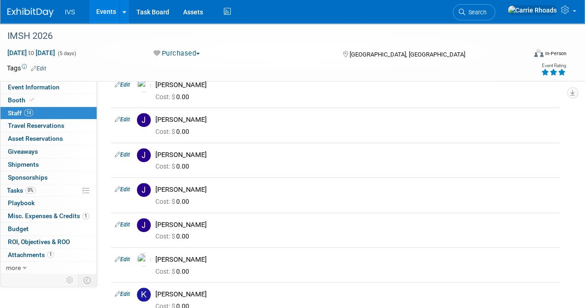
scroll to position [0, 0]
